Goal: Ask a question

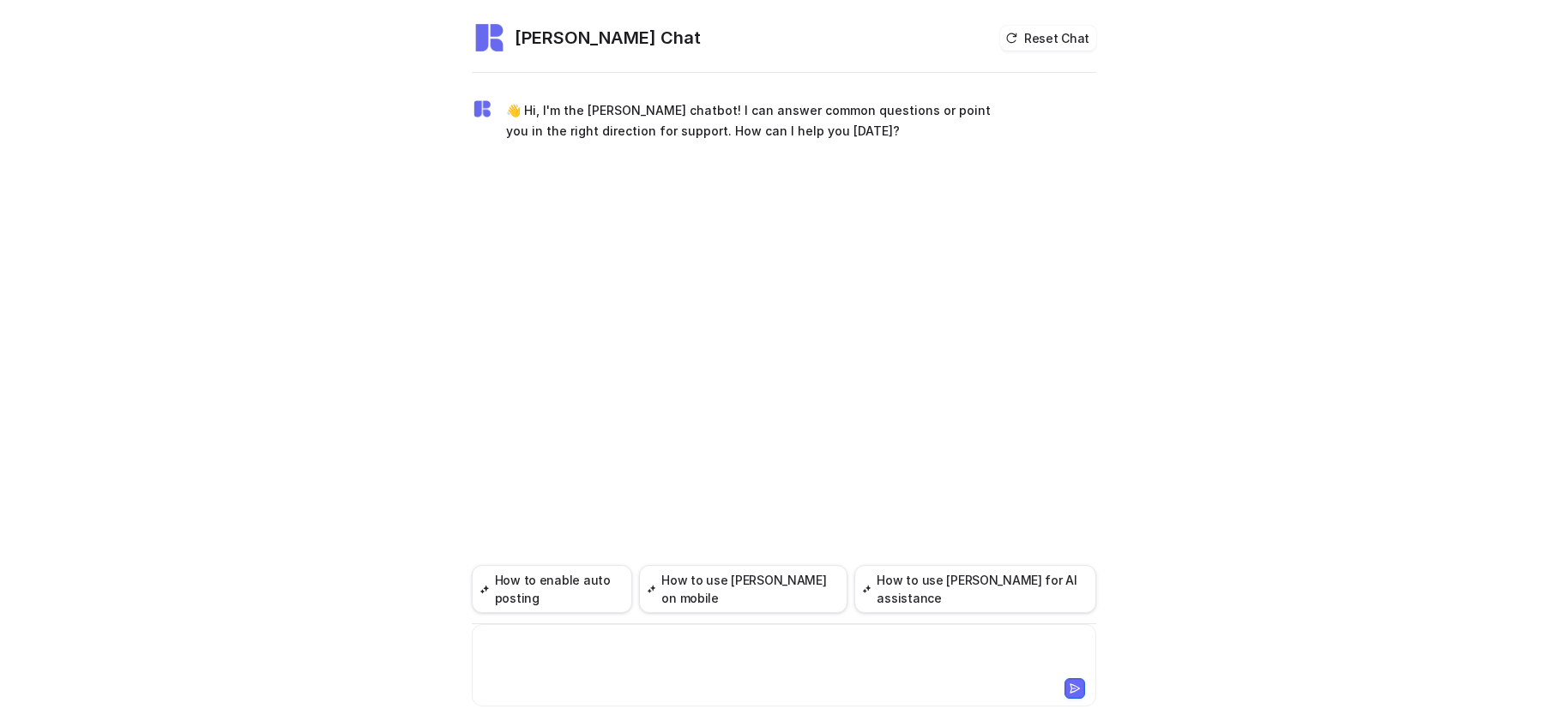
click at [544, 658] on div at bounding box center [784, 655] width 616 height 40
click at [547, 657] on div at bounding box center [784, 655] width 616 height 40
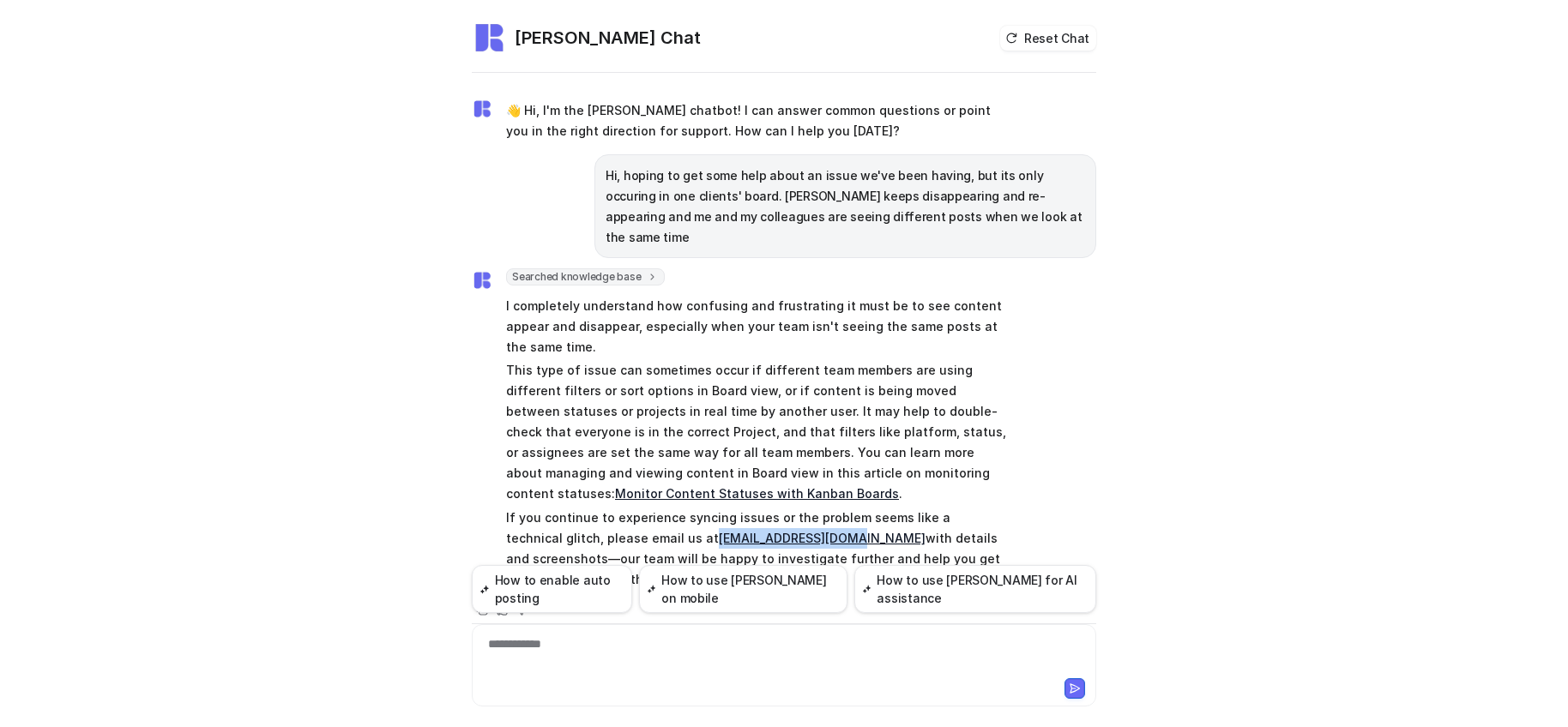
drag, startPoint x: 777, startPoint y: 501, endPoint x: 650, endPoint y: 493, distance: 127.3
click at [650, 507] on p "If you continue to experience syncing issues or the problem seems like a techni…" at bounding box center [757, 548] width 502 height 82
copy link "[EMAIL_ADDRESS][DOMAIN_NAME]"
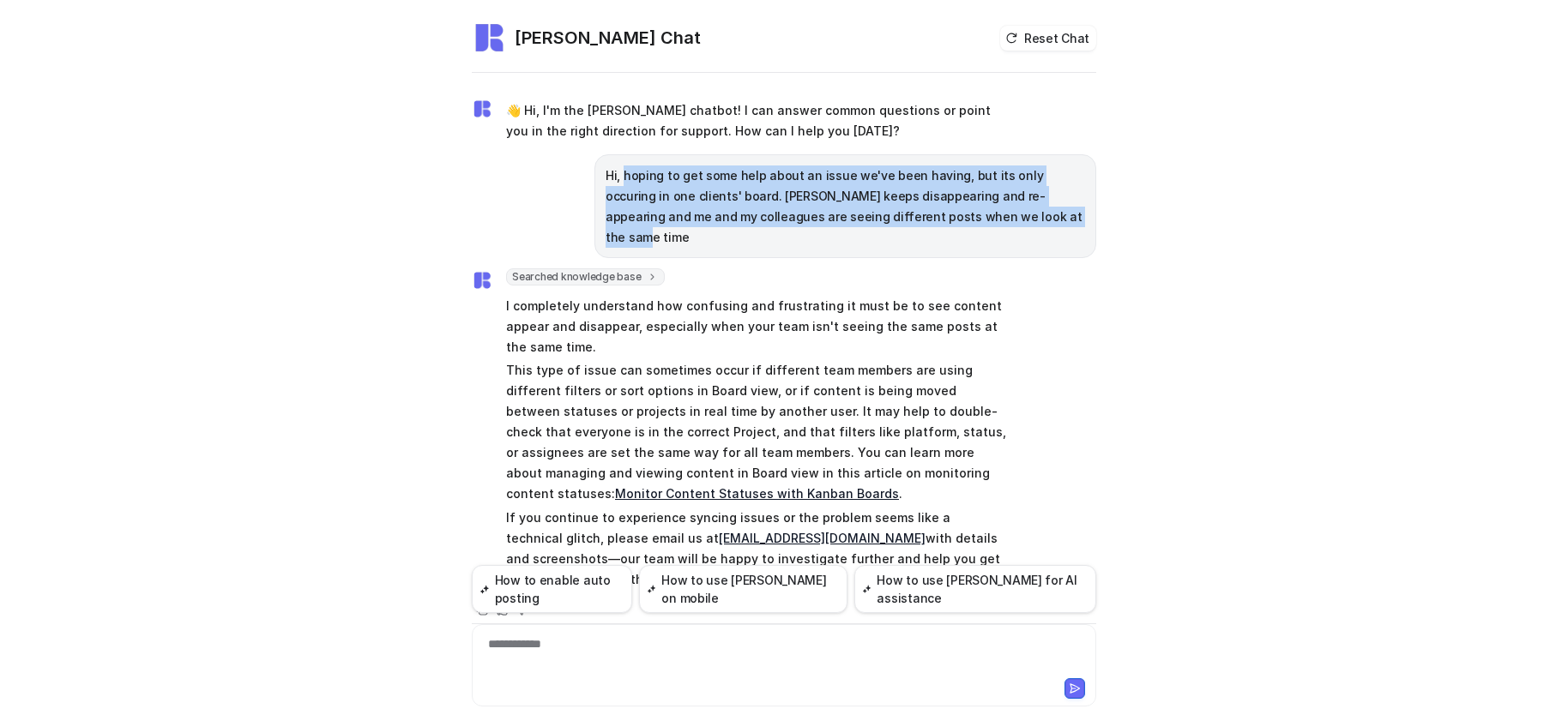
drag, startPoint x: 948, startPoint y: 214, endPoint x: 623, endPoint y: 179, distance: 326.9
click at [623, 179] on p "Hi, hoping to get some help about an issue we've been having, but its only occu…" at bounding box center [844, 206] width 479 height 82
copy p "hoping to get some help about an issue we've been having, but its only occuring…"
